Goal: Answer question/provide support: Share knowledge or assist other users

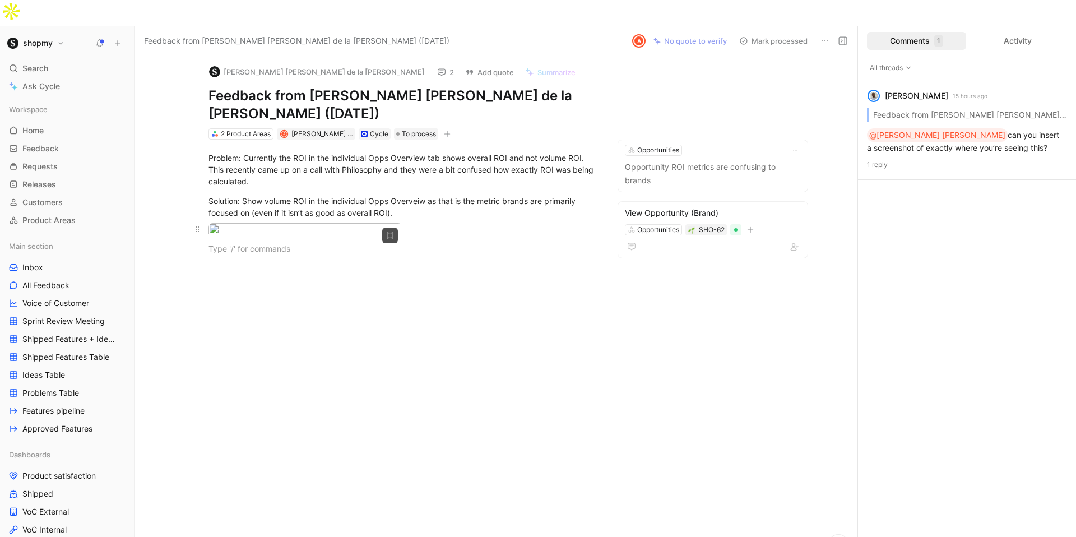
click at [312, 209] on body "shopmy Search ⌘ K Ask Cycle Workspace Home G then H Feedback G then F Requests …" at bounding box center [538, 268] width 1076 height 537
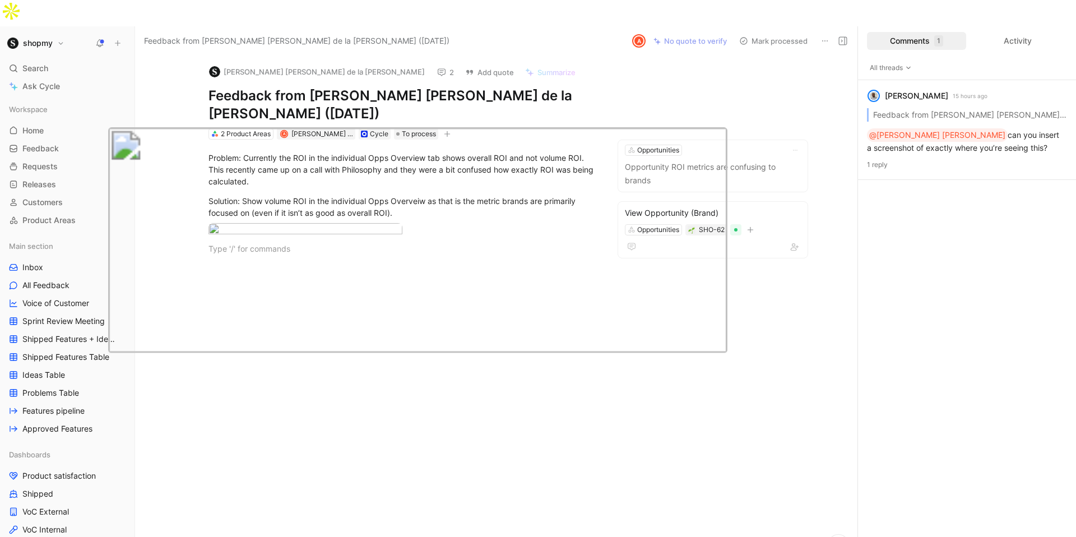
click at [432, 64] on button "2" at bounding box center [445, 72] width 27 height 16
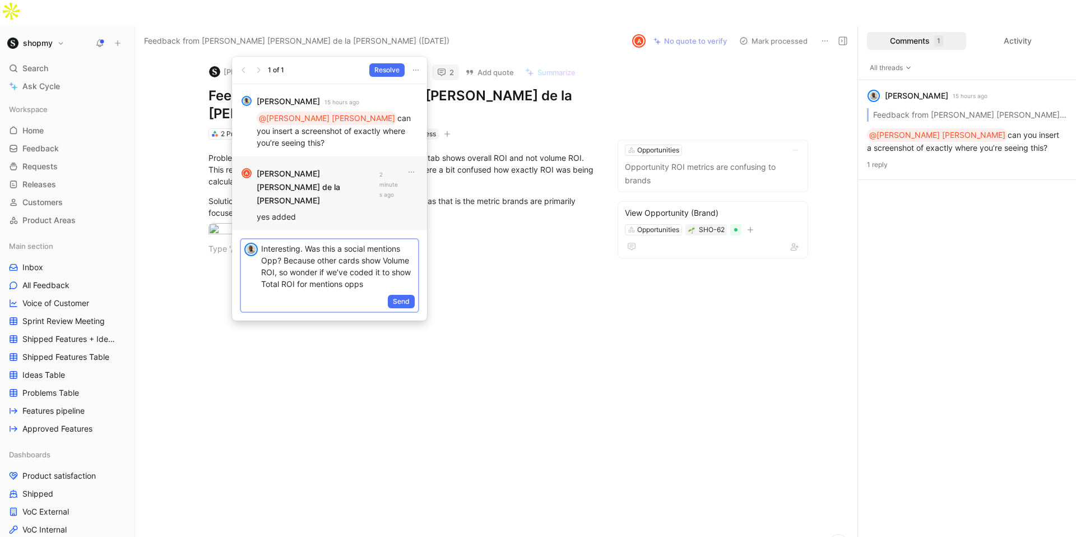
click at [314, 260] on p "Interesting. Was this a social mentions Opp? Because other cards show Volume RO…" at bounding box center [338, 266] width 154 height 47
drag, startPoint x: 306, startPoint y: 221, endPoint x: 424, endPoint y: 224, distance: 117.8
click at [424, 230] on div "Interesting. Was this a social mentions Opp? Because other cards show Volume RO…" at bounding box center [329, 275] width 195 height 90
click at [381, 271] on p "Interesting. Were there any mention requirements in [GEOGRAPHIC_DATA]? Because …" at bounding box center [338, 272] width 154 height 59
